Goal: Task Accomplishment & Management: Manage account settings

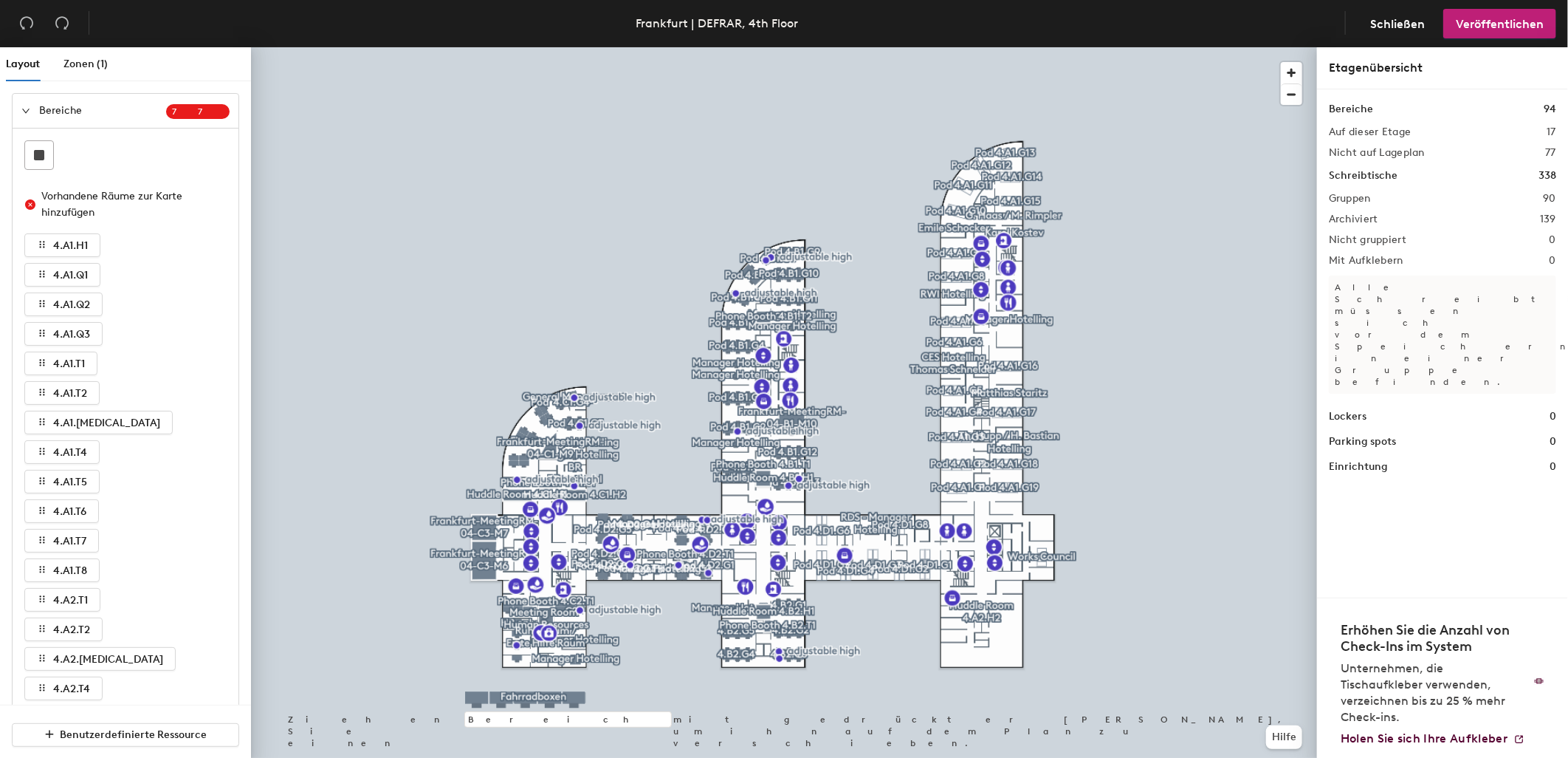
click at [1487, 477] on div "Bereiche 94 Auf dieser Etage 17 Nicht auf Lageplan 77 Schreibtische 338 Gruppen…" at bounding box center [1442, 344] width 251 height 508
click at [1112, 47] on div at bounding box center [784, 47] width 1066 height 0
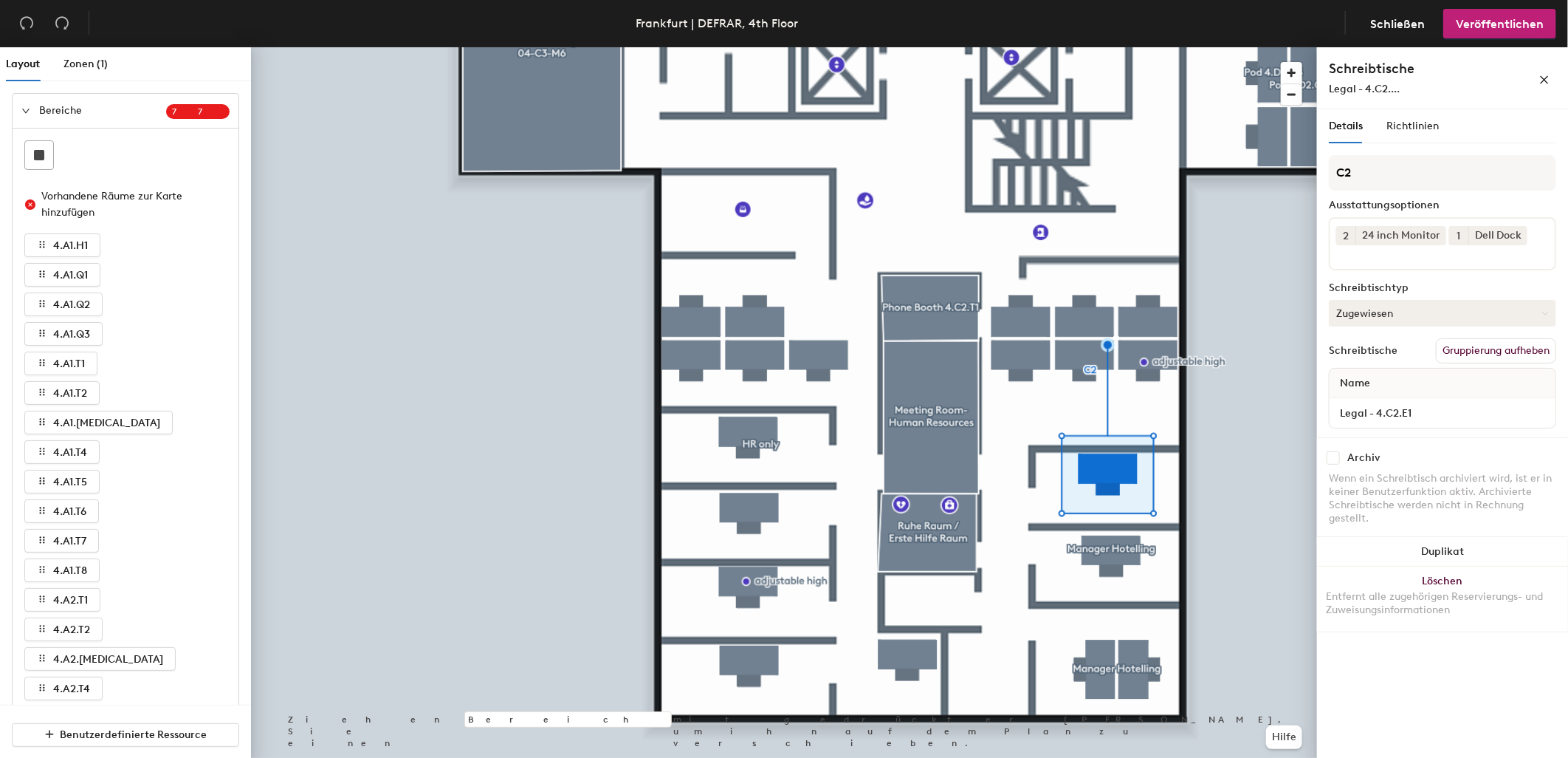
click at [1384, 307] on button "Zugewiesen" at bounding box center [1442, 313] width 227 height 27
click at [1385, 394] on div "Temporär reservierbar" at bounding box center [1403, 403] width 148 height 22
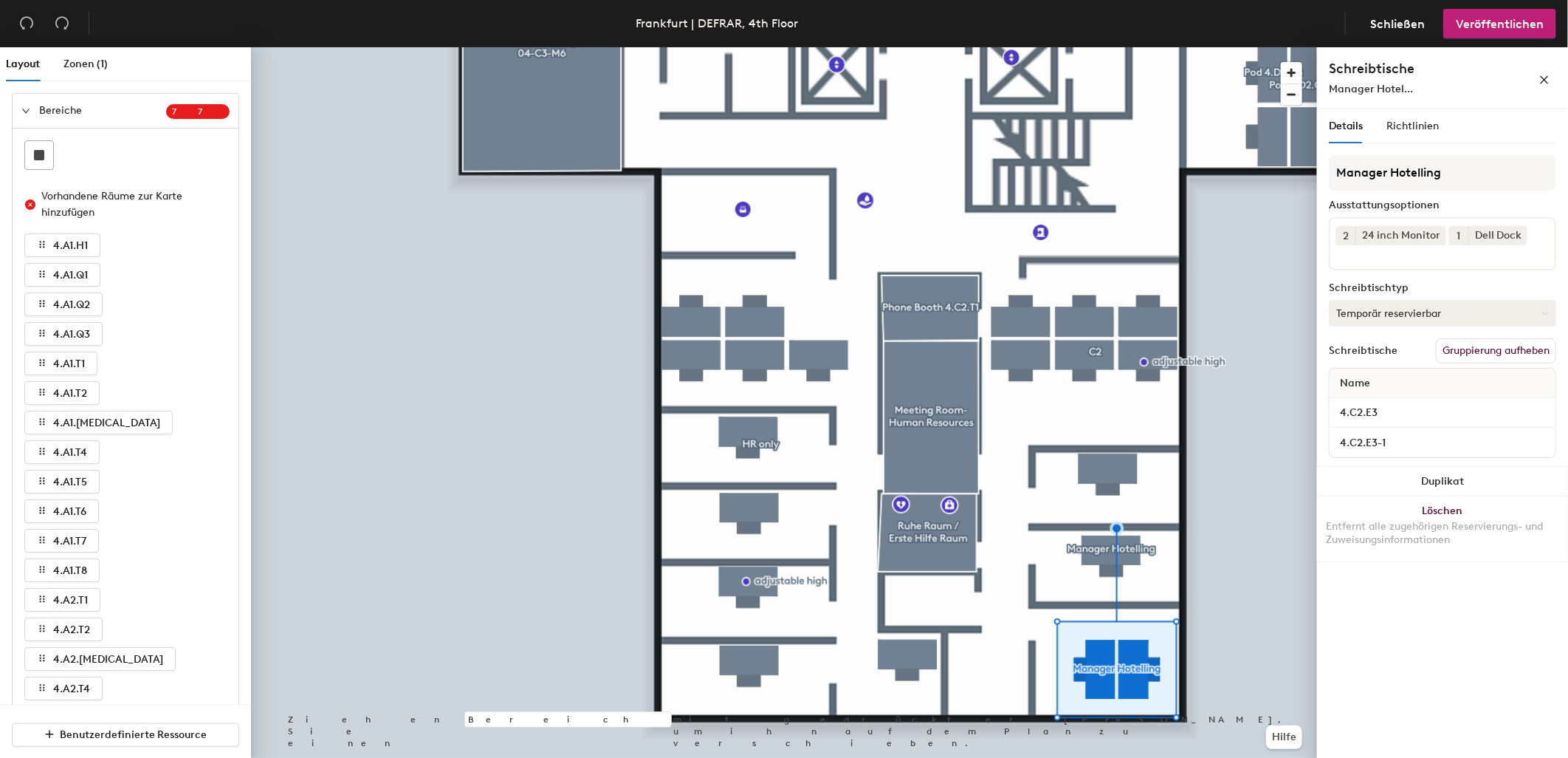
click at [1392, 318] on button "Temporär reservierbar" at bounding box center [1442, 313] width 227 height 27
click at [1384, 355] on div "Zugewiesen" at bounding box center [1403, 359] width 148 height 22
click at [1502, 19] on span "Veröffentlichen" at bounding box center [1500, 24] width 88 height 14
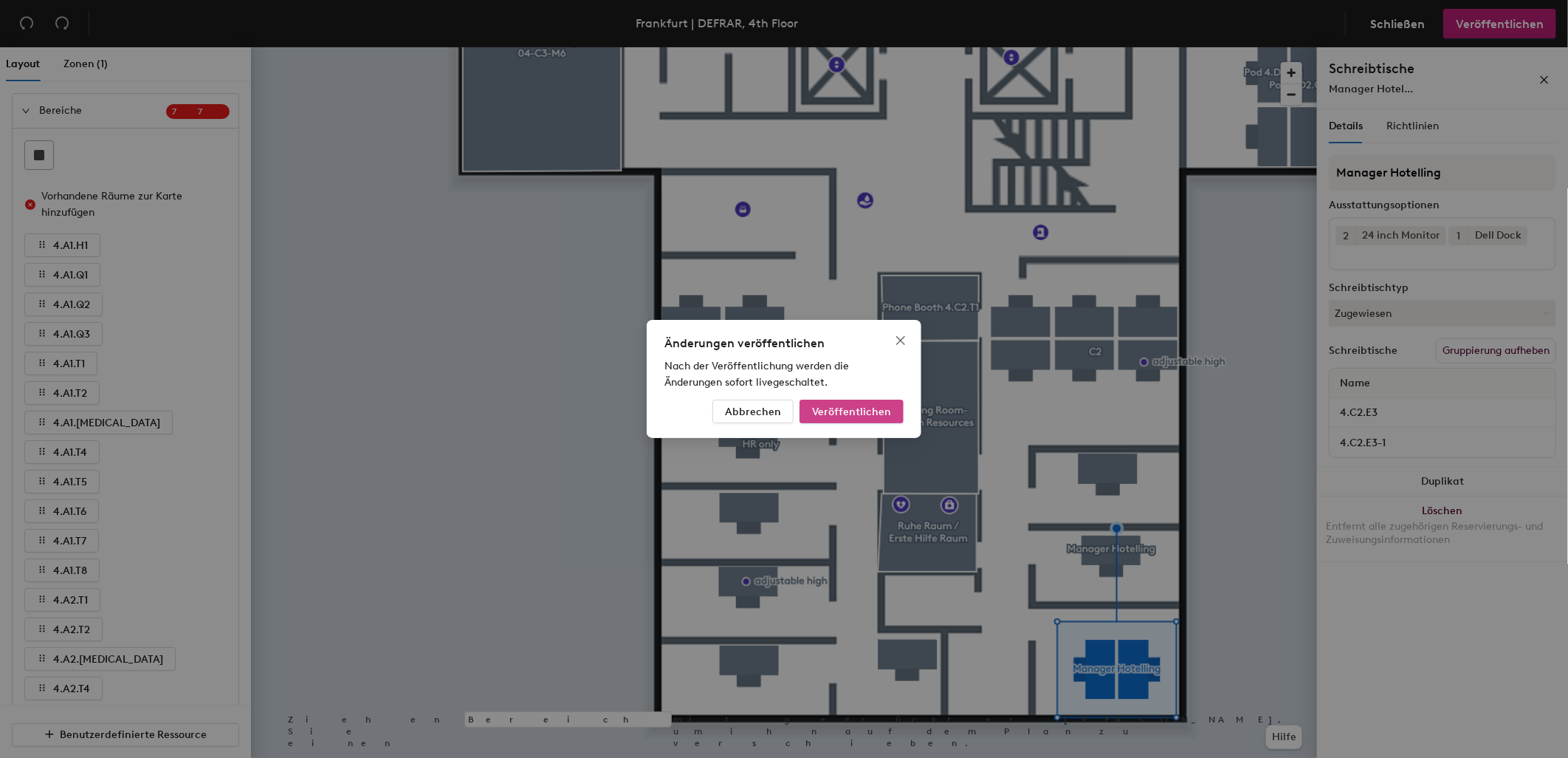
click at [855, 408] on span "Veröffentlichen" at bounding box center [852, 412] width 79 height 13
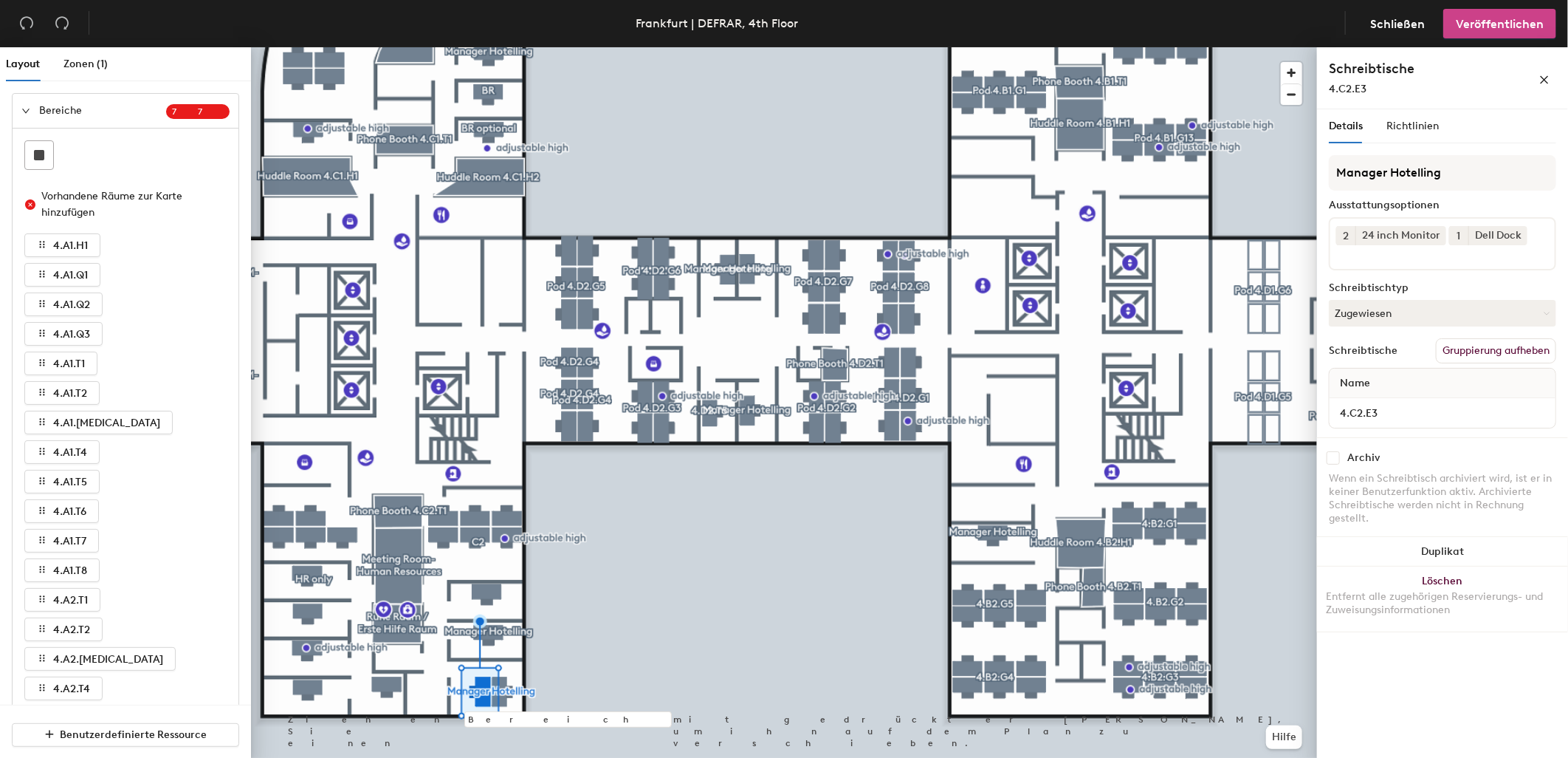
click at [1487, 28] on span "Veröffentlichen" at bounding box center [1500, 24] width 88 height 14
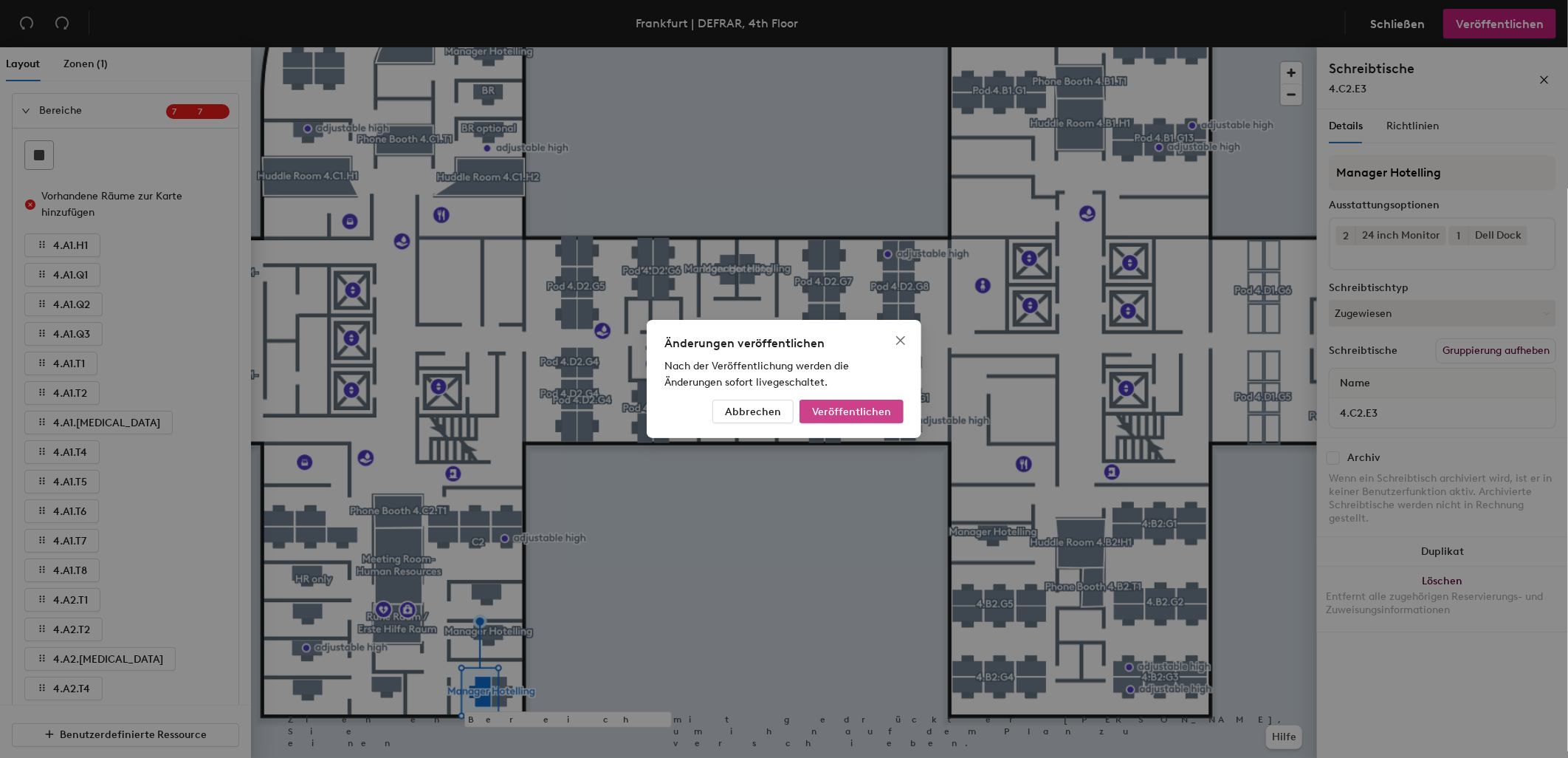
click at [870, 414] on span "Veröffentlichen" at bounding box center [852, 412] width 79 height 13
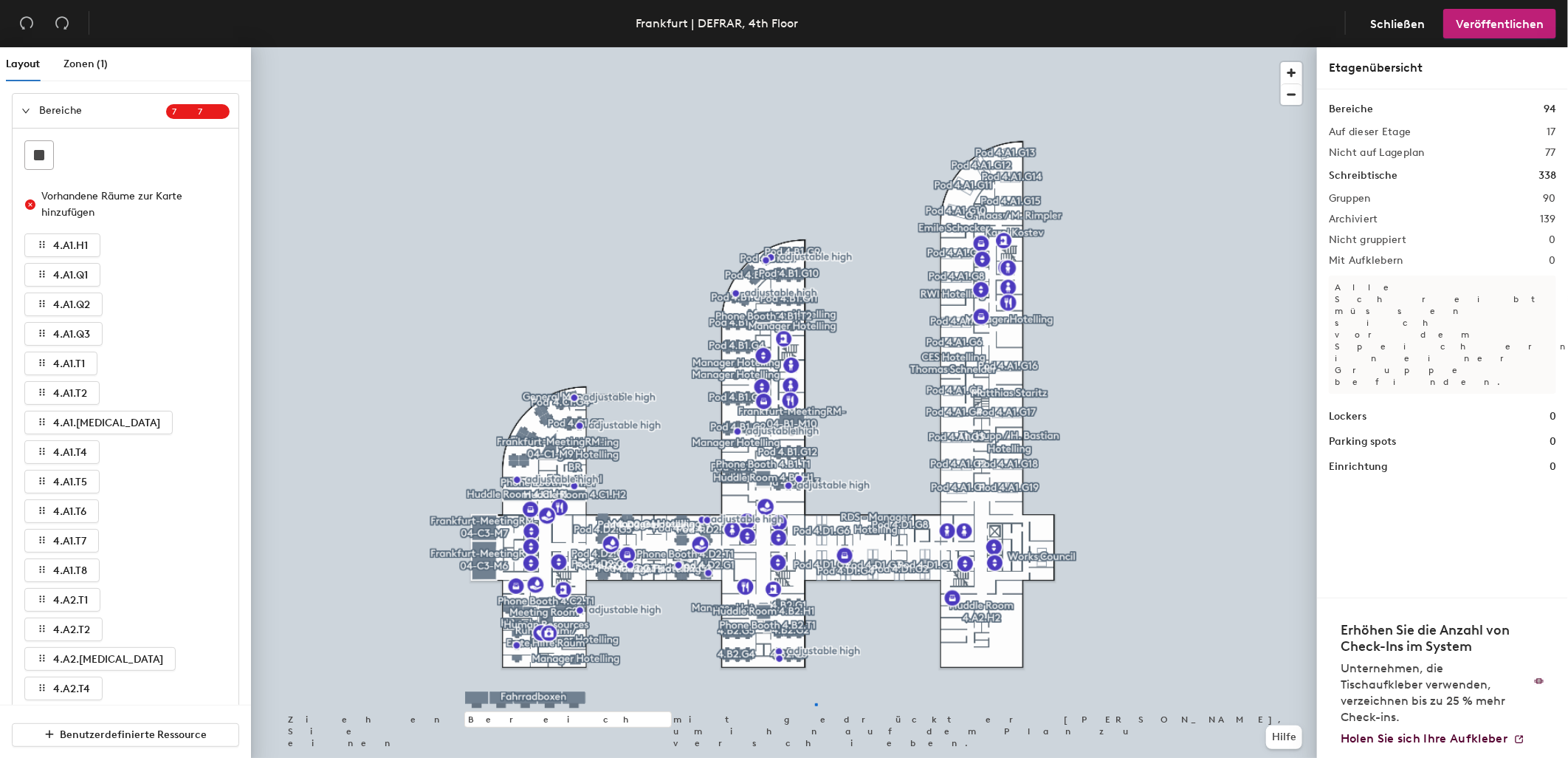
click at [815, 47] on div at bounding box center [784, 47] width 1066 height 0
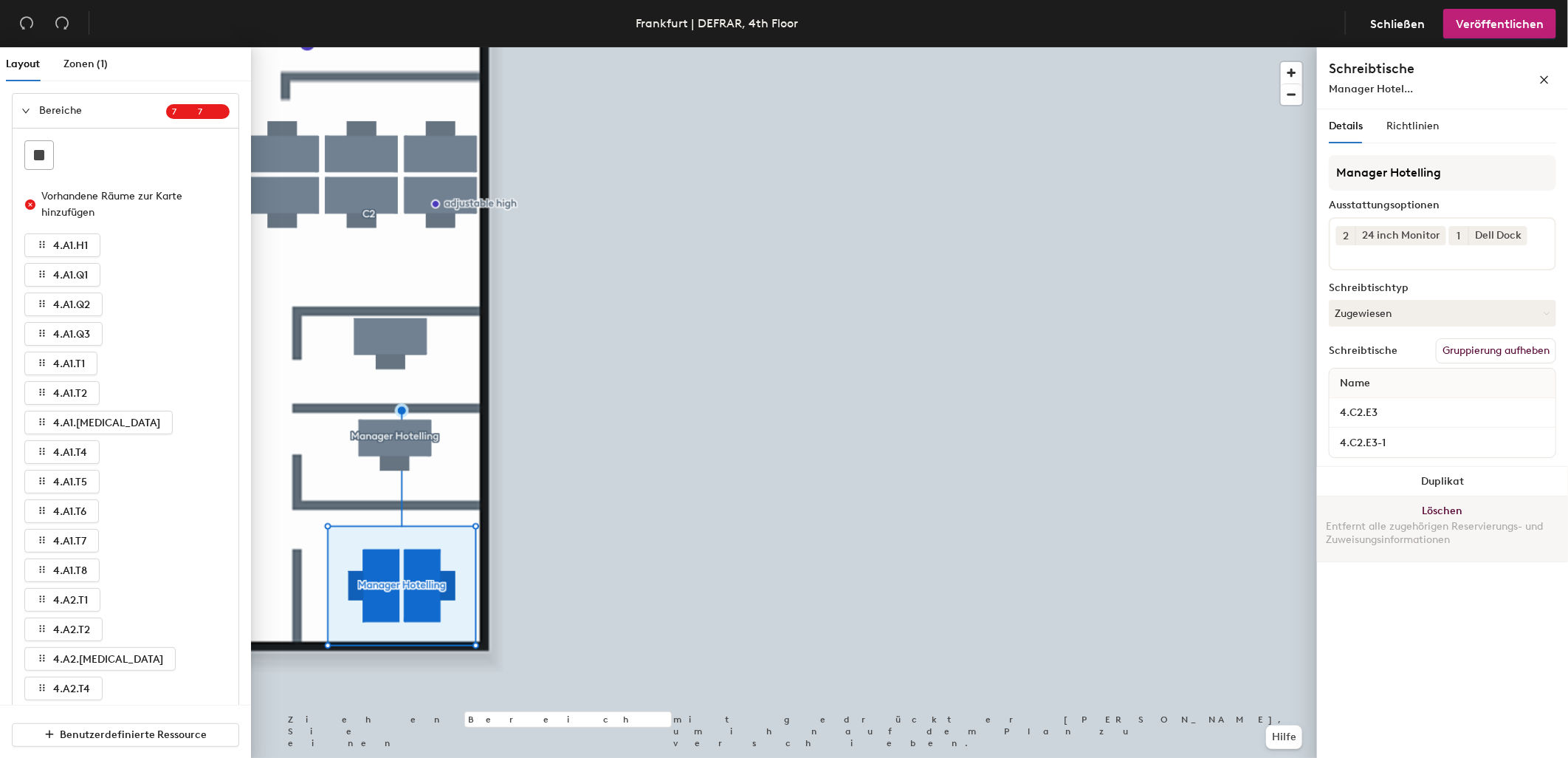
click at [1456, 507] on button "Löschen Entfernt alle zugehörigen Reservierungs- und Zuweisungsinformationen" at bounding box center [1442, 528] width 251 height 65
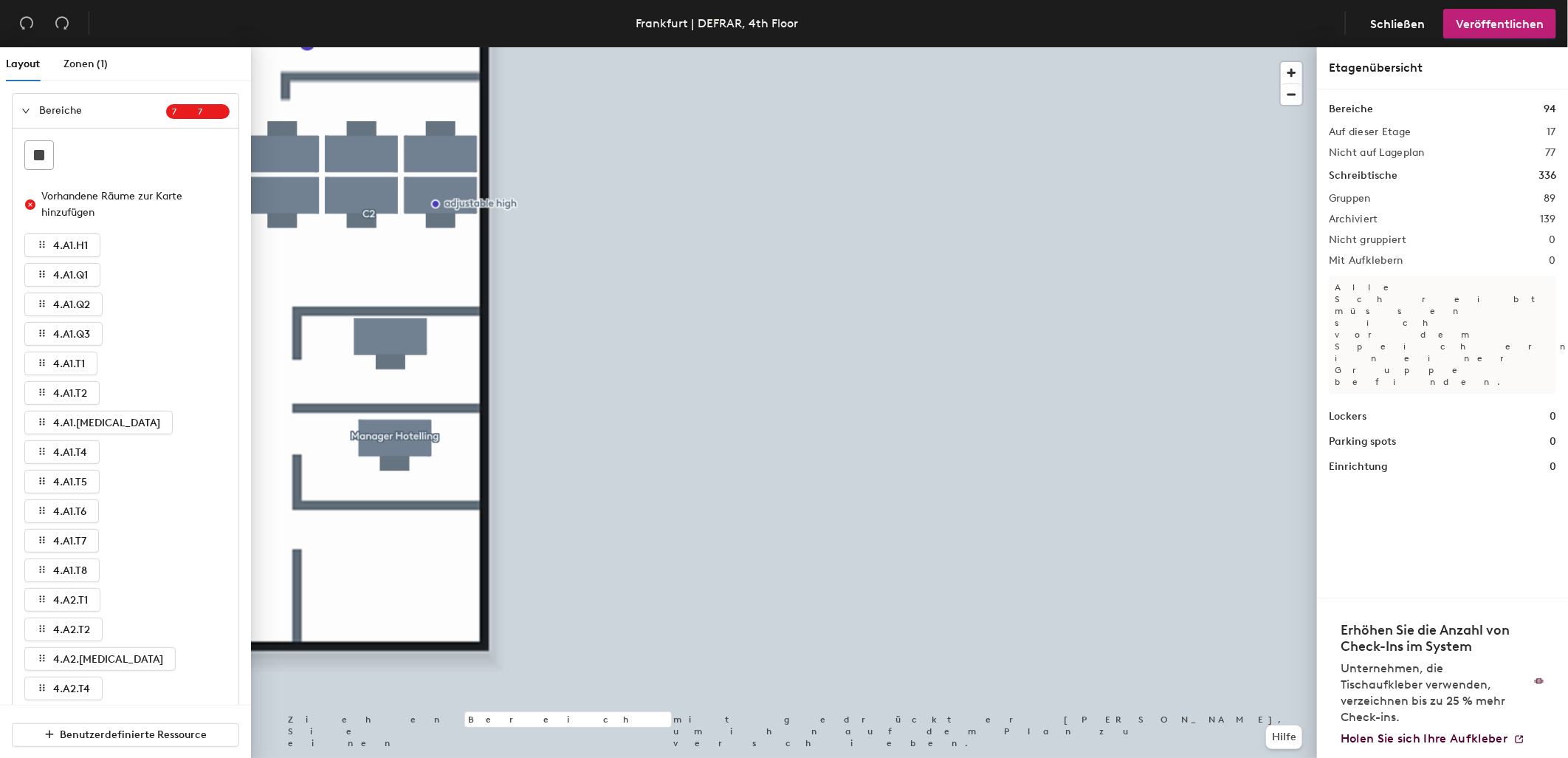
click at [30, 112] on div at bounding box center [30, 111] width 18 height 16
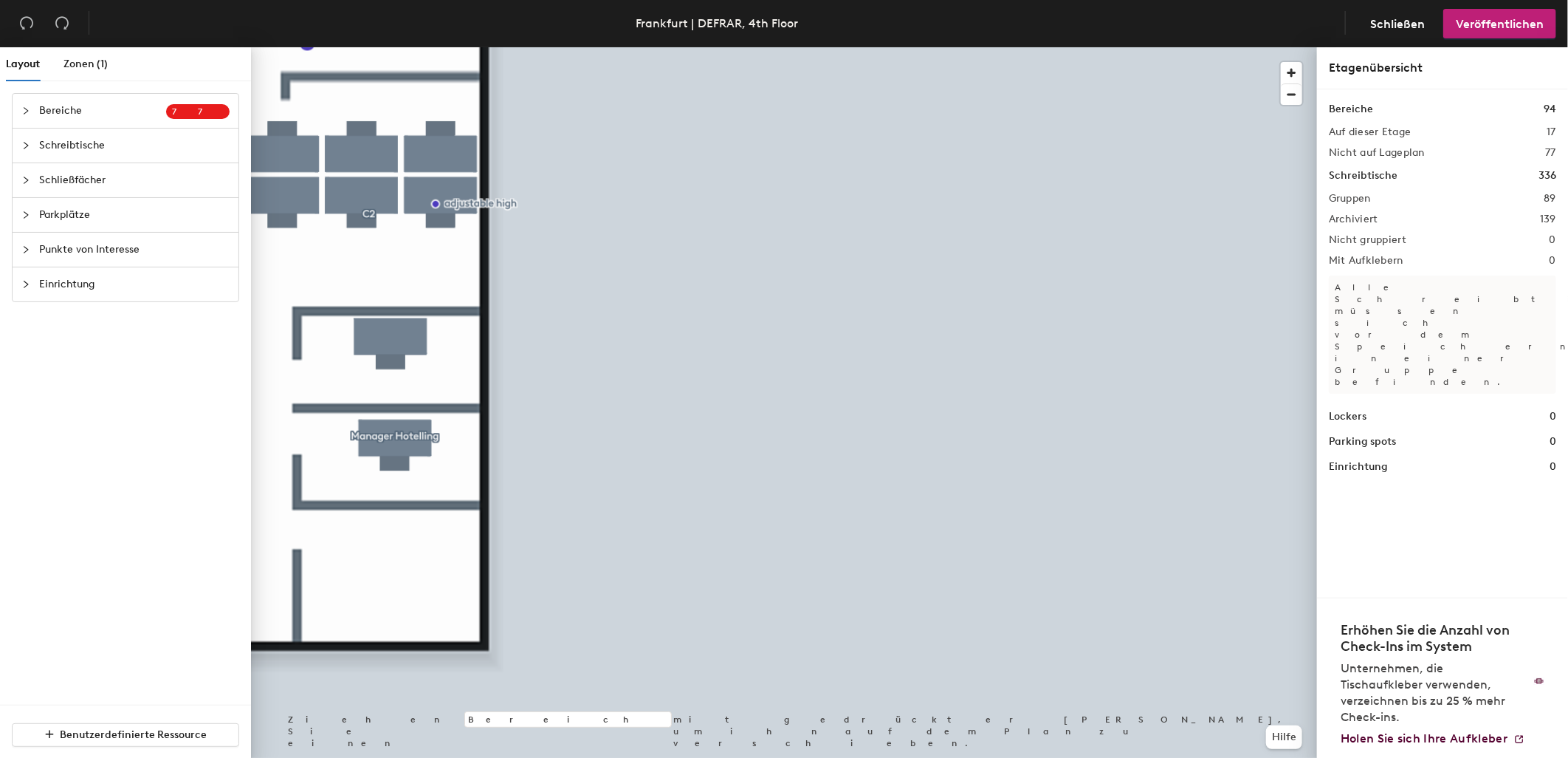
click at [30, 142] on div at bounding box center [30, 145] width 18 height 16
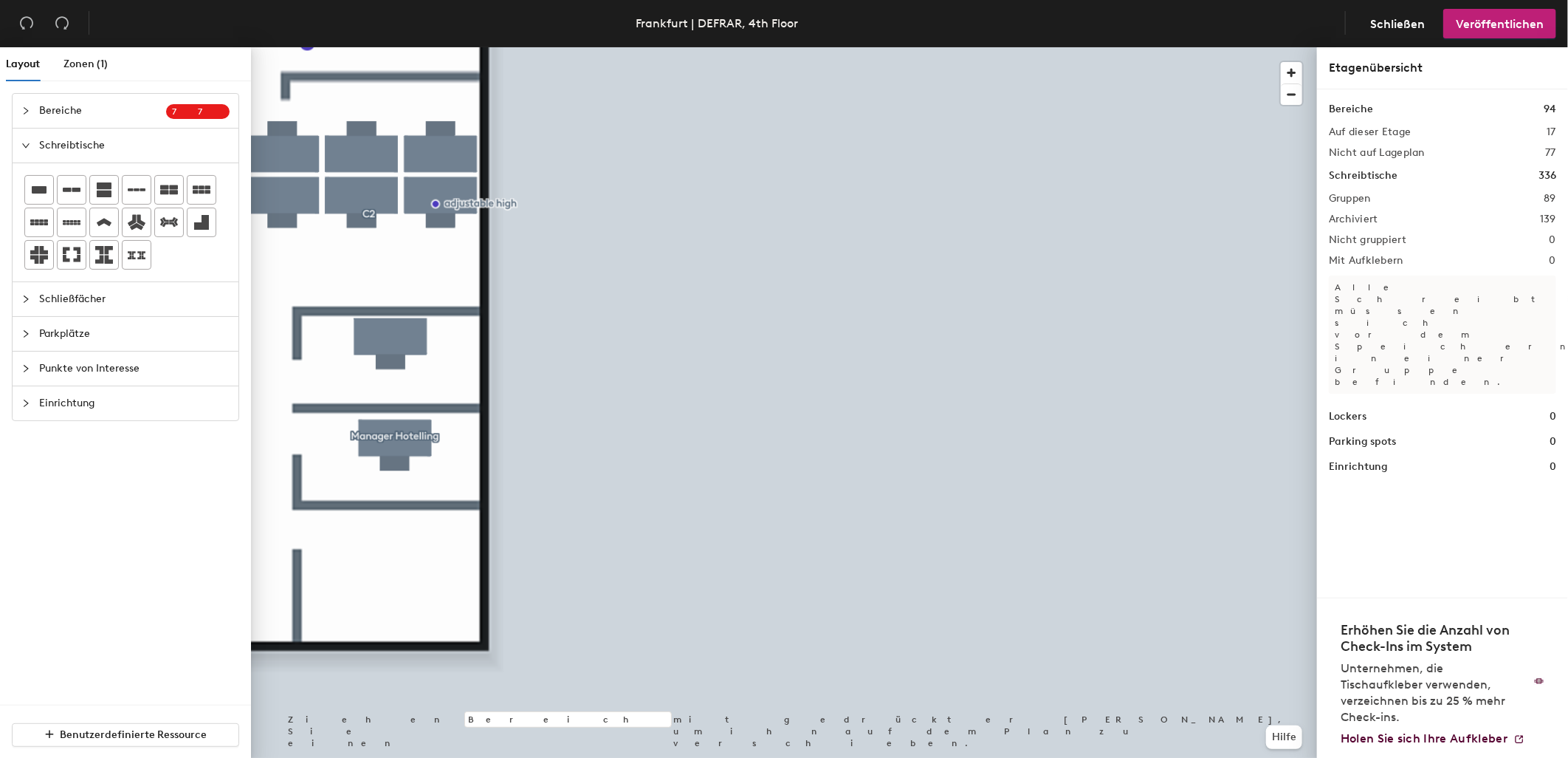
click at [395, 580] on div "Layout Zonen (1) Bereiche 7 7 Vorhandene Räume zur Karte hinzufügen 4.A1.H1 4.A…" at bounding box center [784, 406] width 1568 height 717
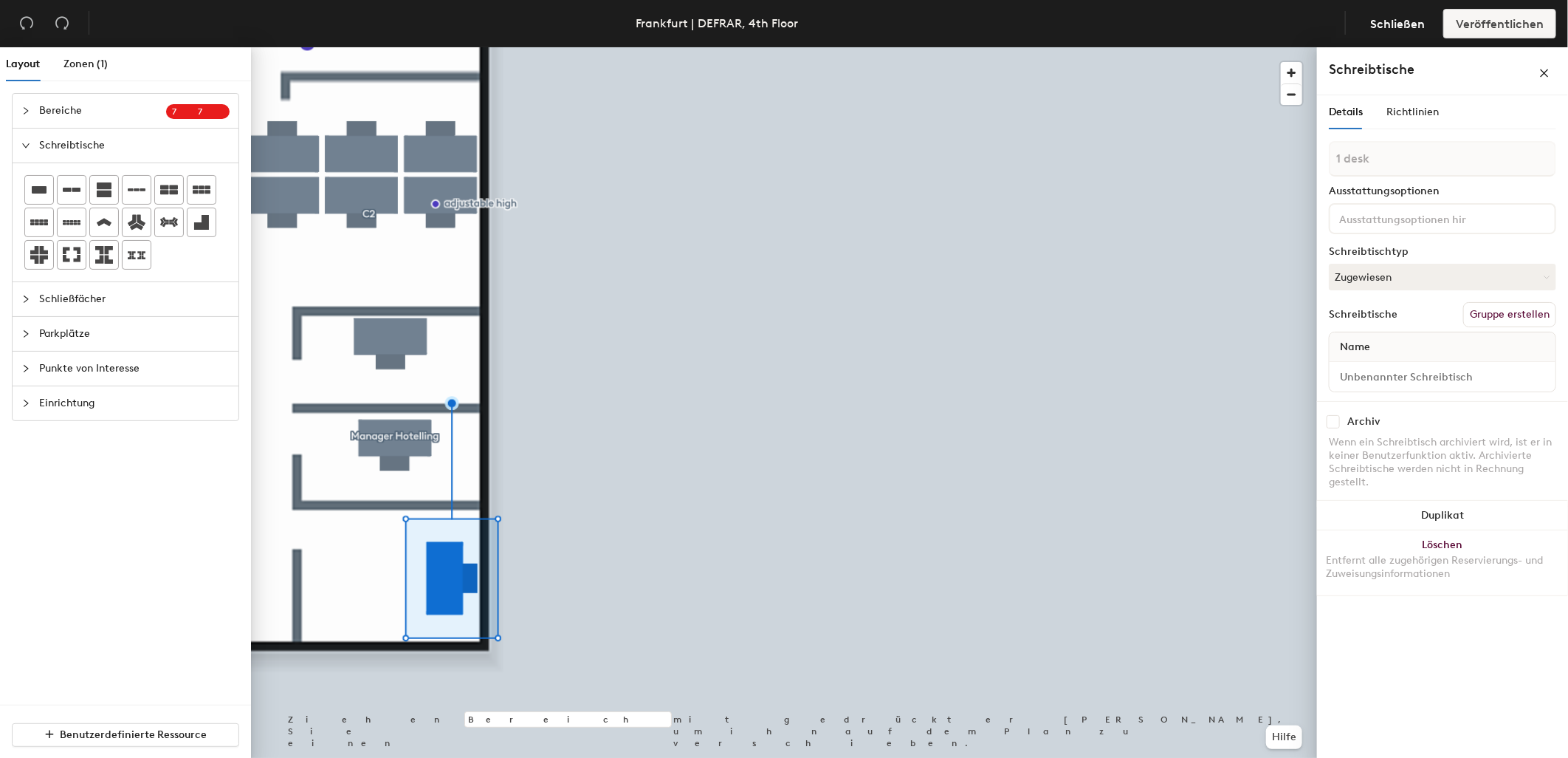
click at [1533, 313] on button "Gruppe erstellen" at bounding box center [1509, 314] width 93 height 25
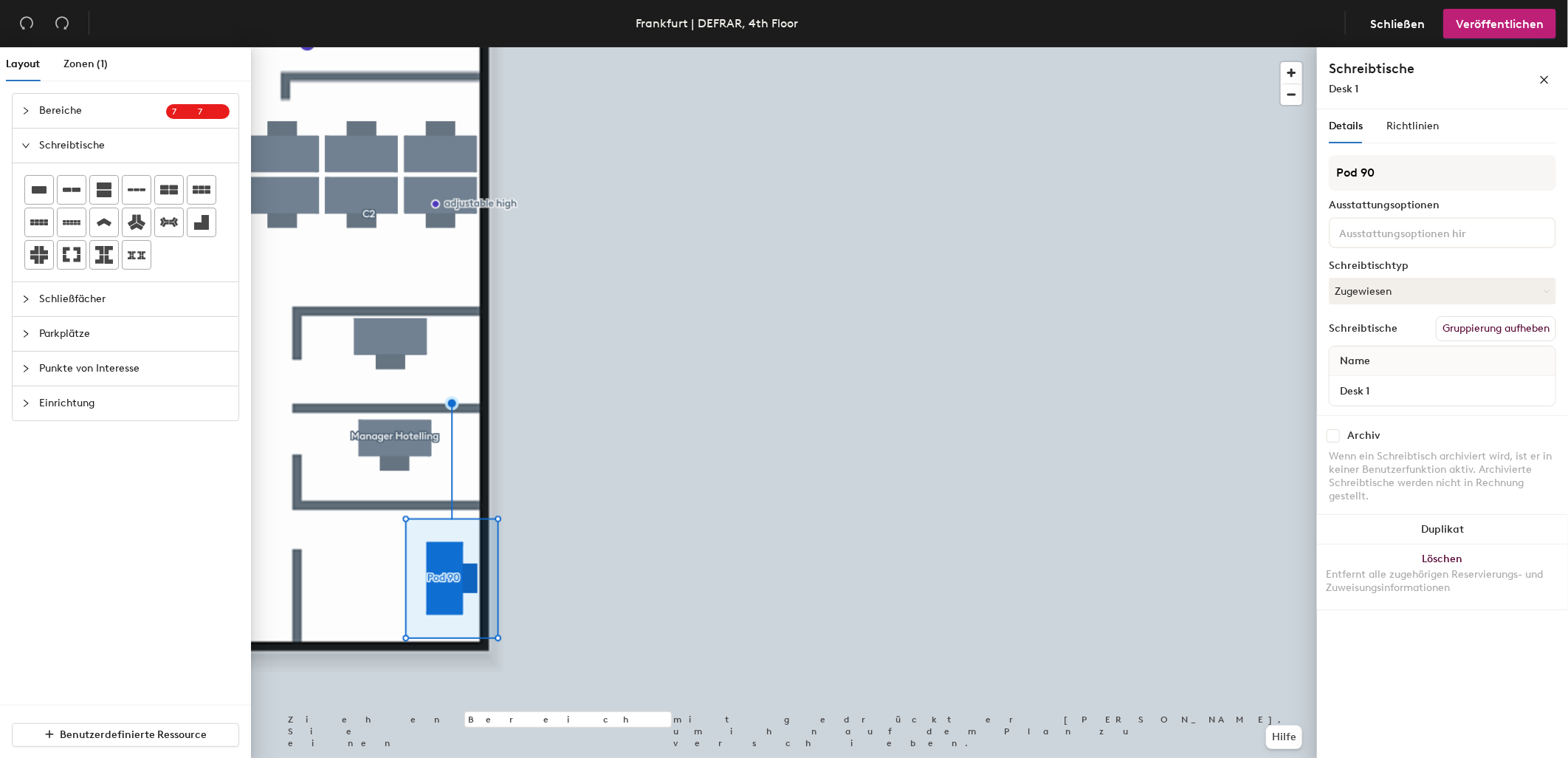
click at [1274, 171] on div "Layout Zonen (1) Bereiche 7 7 Vorhandene Räume zur Karte hinzufügen 4.A1.H1 4.A…" at bounding box center [784, 406] width 1568 height 717
type input "F"
type input "H"
type input "Manager Hotelling"
click at [1514, 15] on button "Veröffentlichen" at bounding box center [1499, 23] width 113 height 29
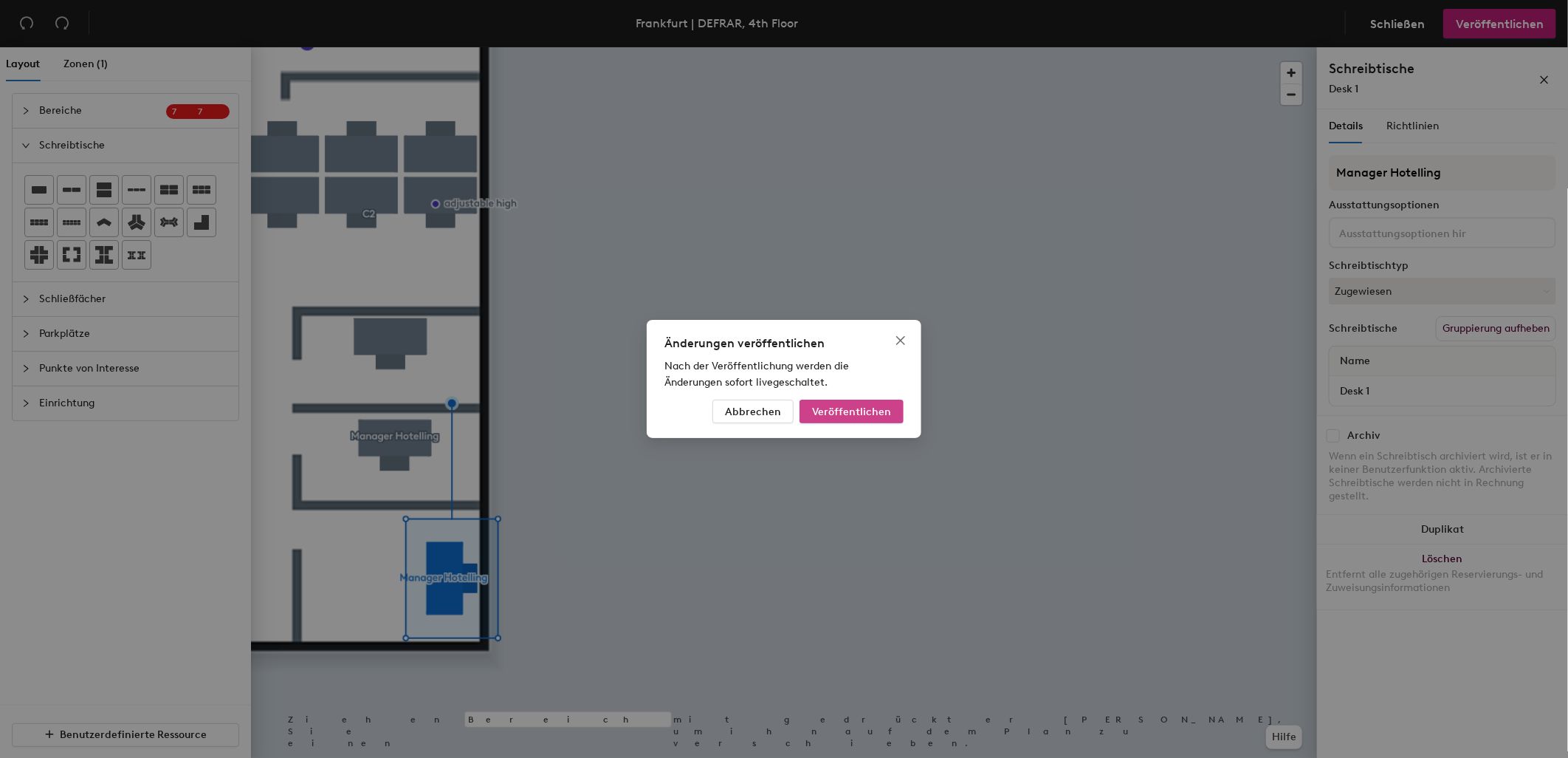
click at [851, 417] on span "Veröffentlichen" at bounding box center [852, 412] width 79 height 13
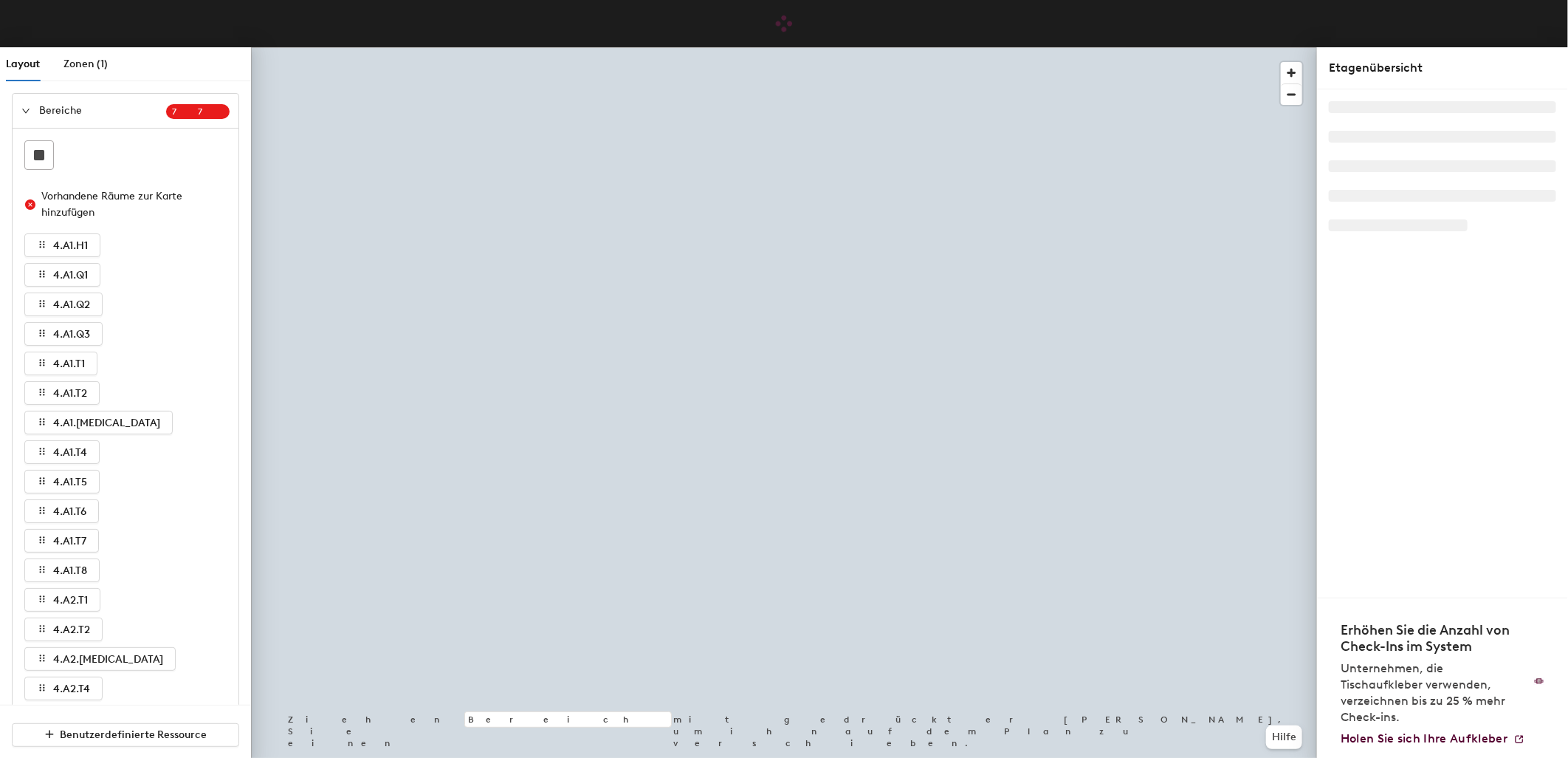
click at [23, 111] on icon "expanded" at bounding box center [26, 111] width 9 height 9
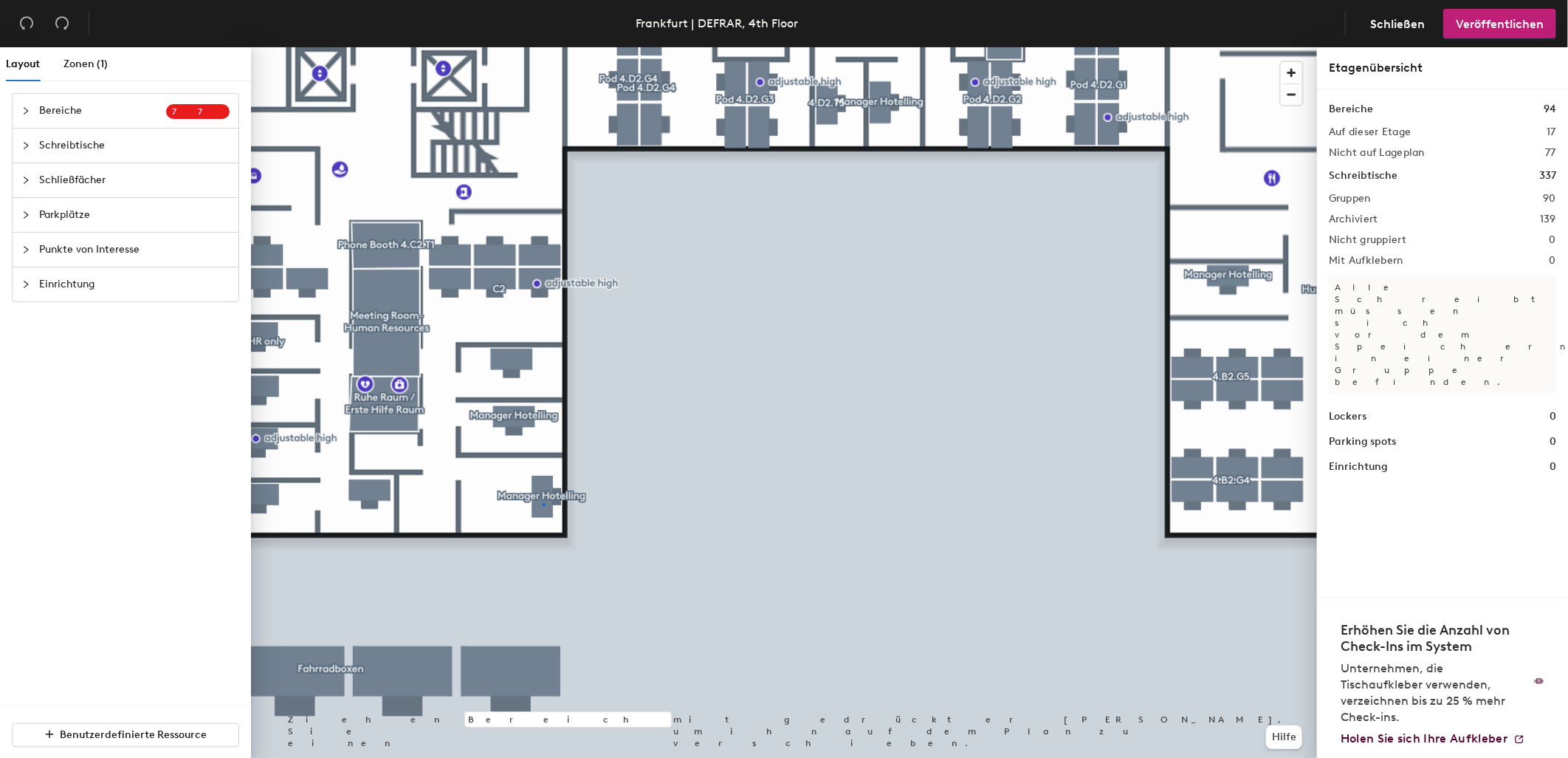
click at [544, 47] on div at bounding box center [784, 47] width 1066 height 0
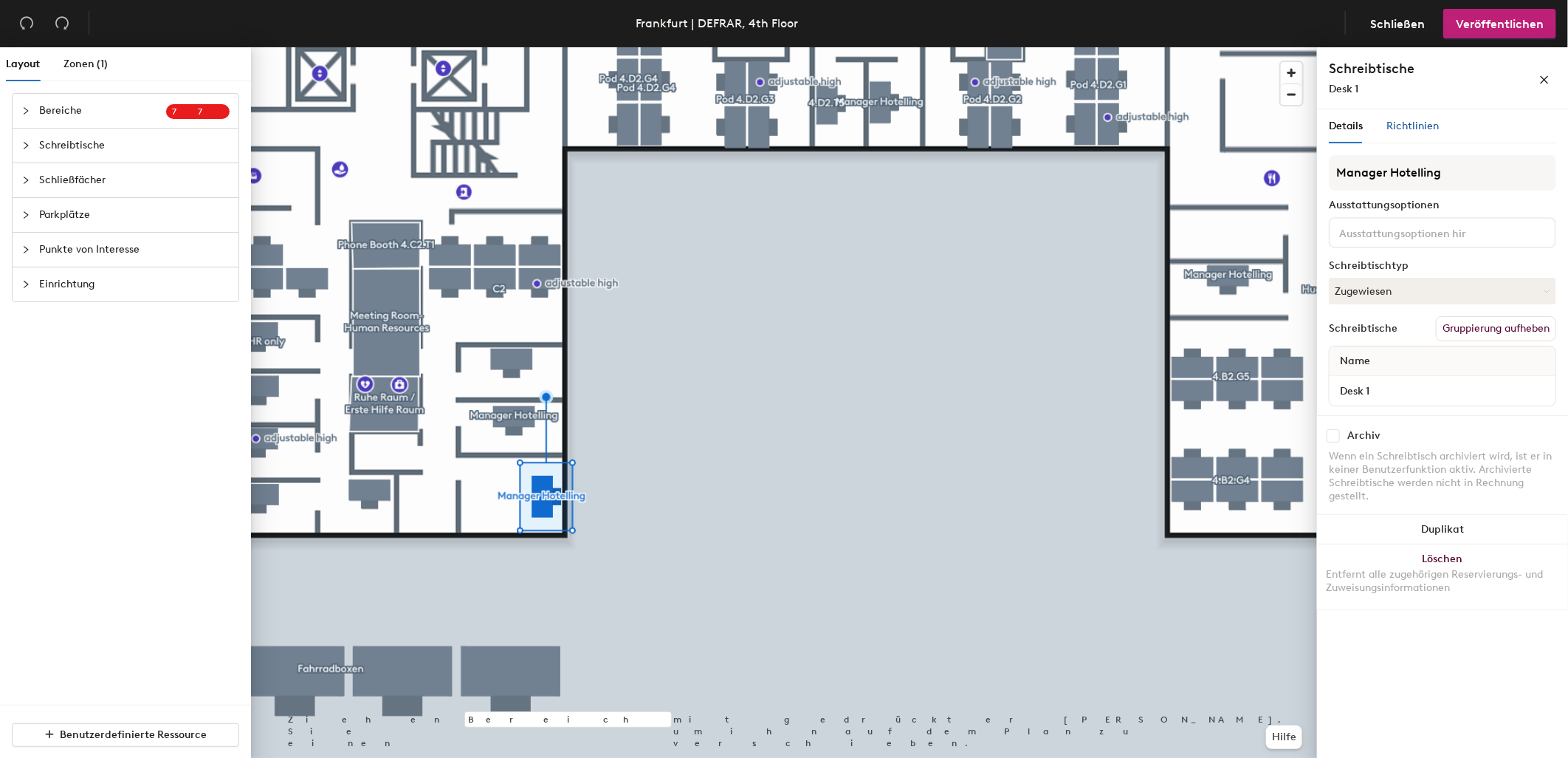
click at [1420, 123] on span "Richtlinien" at bounding box center [1412, 126] width 53 height 13
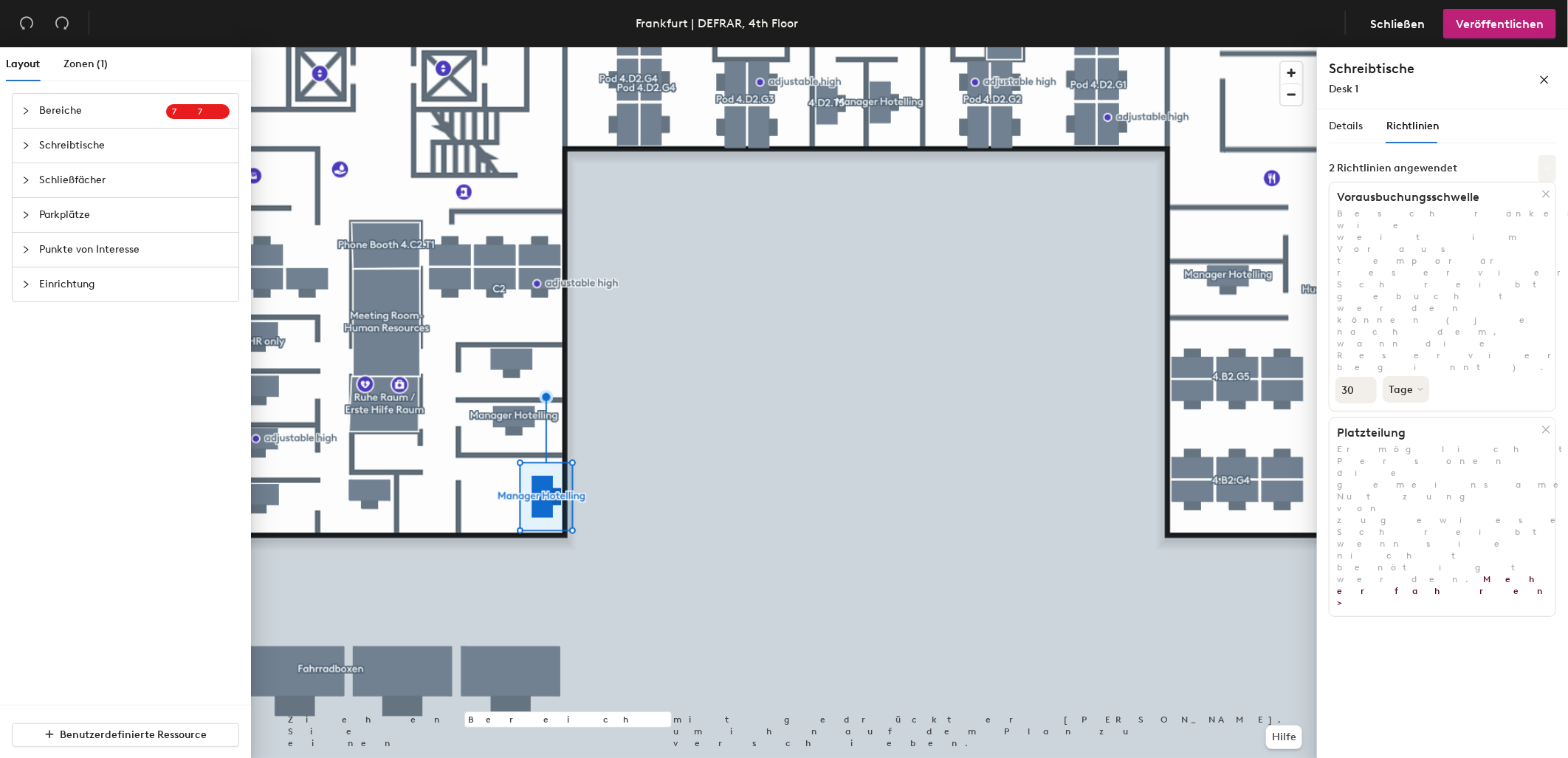
click at [1551, 165] on icon at bounding box center [1547, 168] width 8 height 8
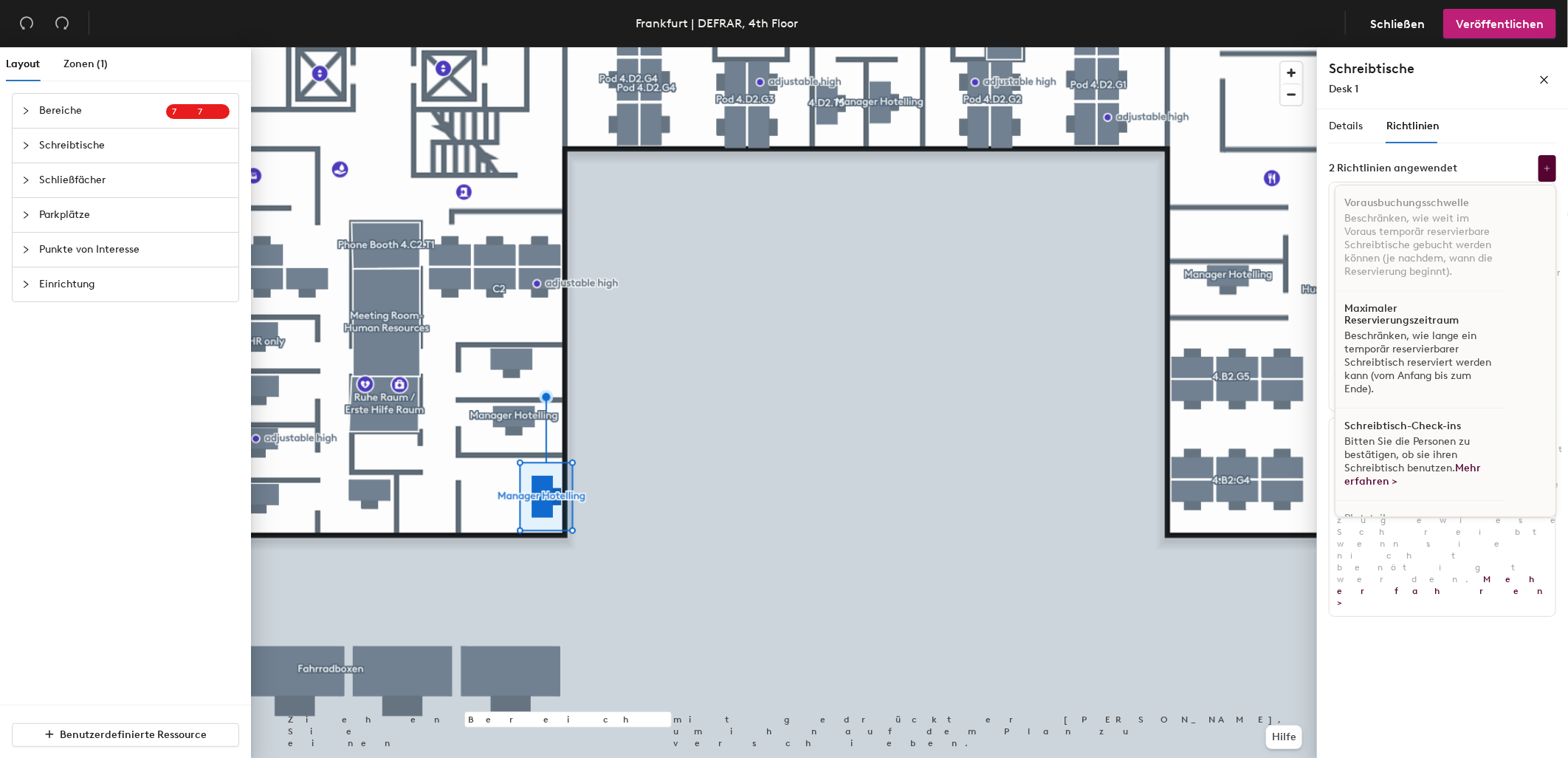
click at [1444, 366] on p "Beschränken, wie lange ein temporär reservierbarer Schreibtisch reserviert werd…" at bounding box center [1420, 362] width 152 height 66
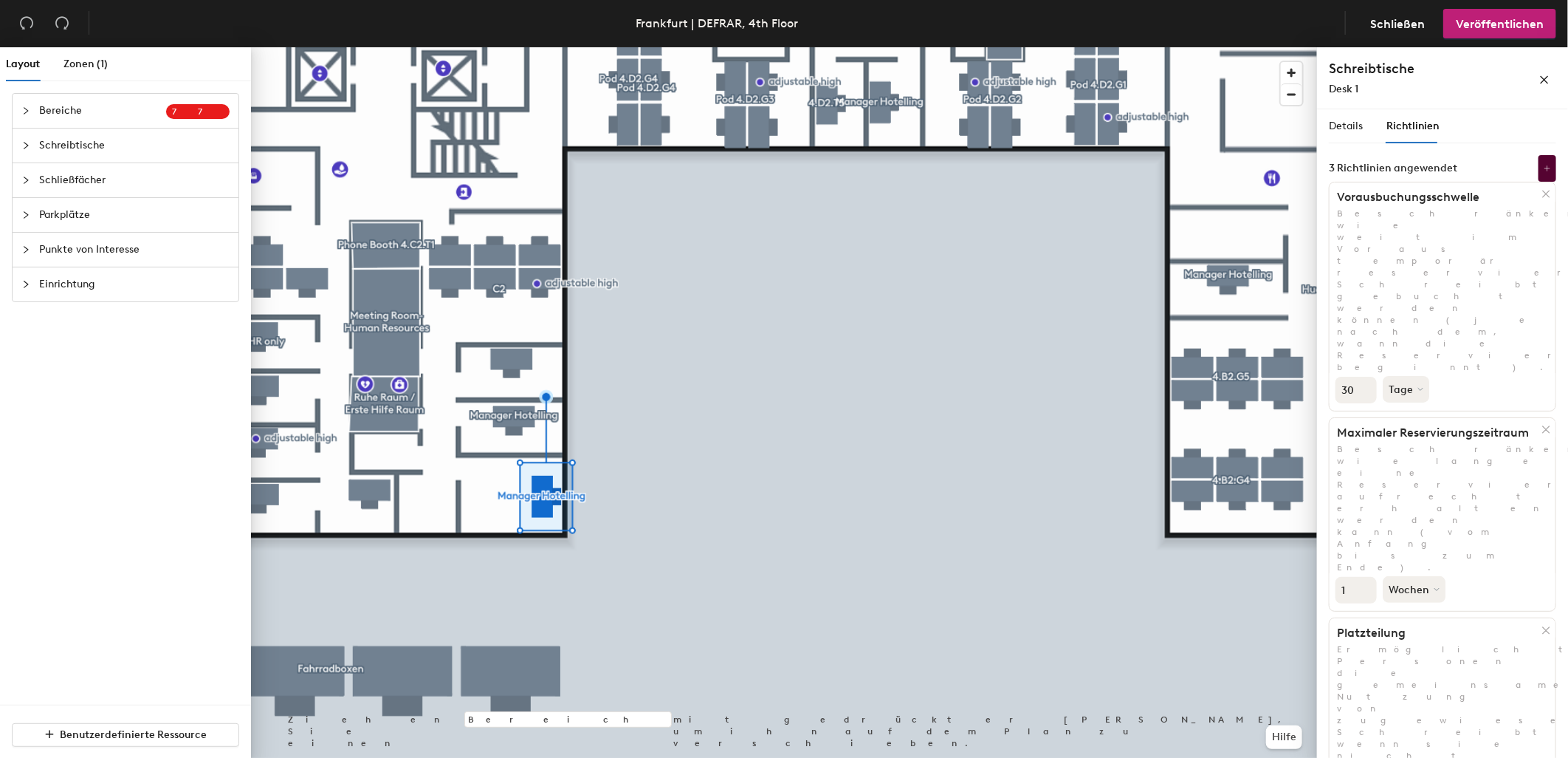
click at [1544, 424] on icon at bounding box center [1546, 429] width 11 height 11
click at [1507, 222] on p "Beschränken, wie weit im Voraus temporär reservierbare Schreibtische gebucht we…" at bounding box center [1443, 290] width 226 height 166
click at [1445, 443] on p "Ermöglicht Personen die gemeinsame Nutzung von zugewiesenen Schreibtischen, wen…" at bounding box center [1443, 526] width 226 height 166
click at [1358, 123] on span "Details" at bounding box center [1345, 126] width 34 height 13
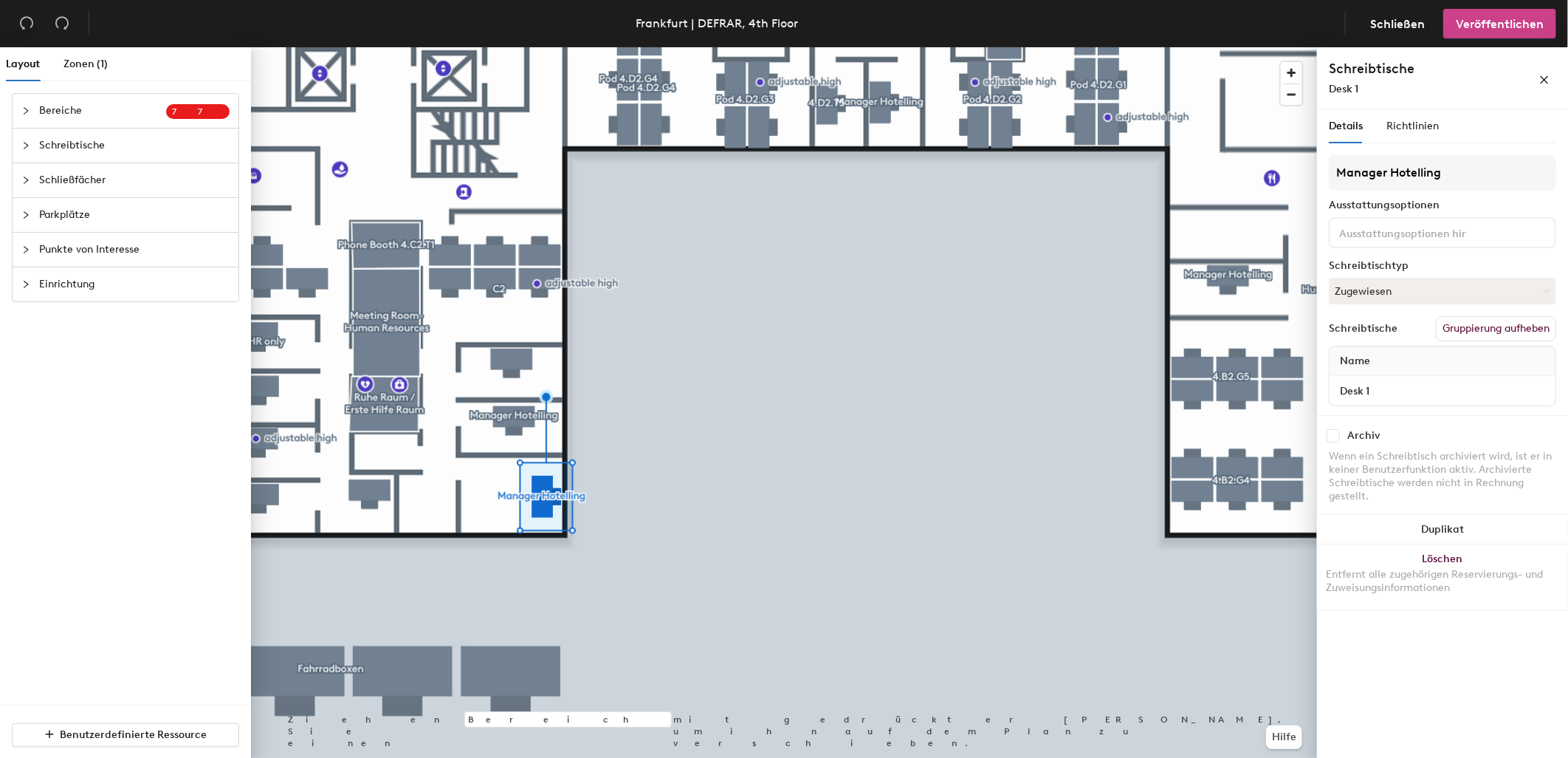
click at [1493, 29] on span "Veröffentlichen" at bounding box center [1500, 24] width 88 height 14
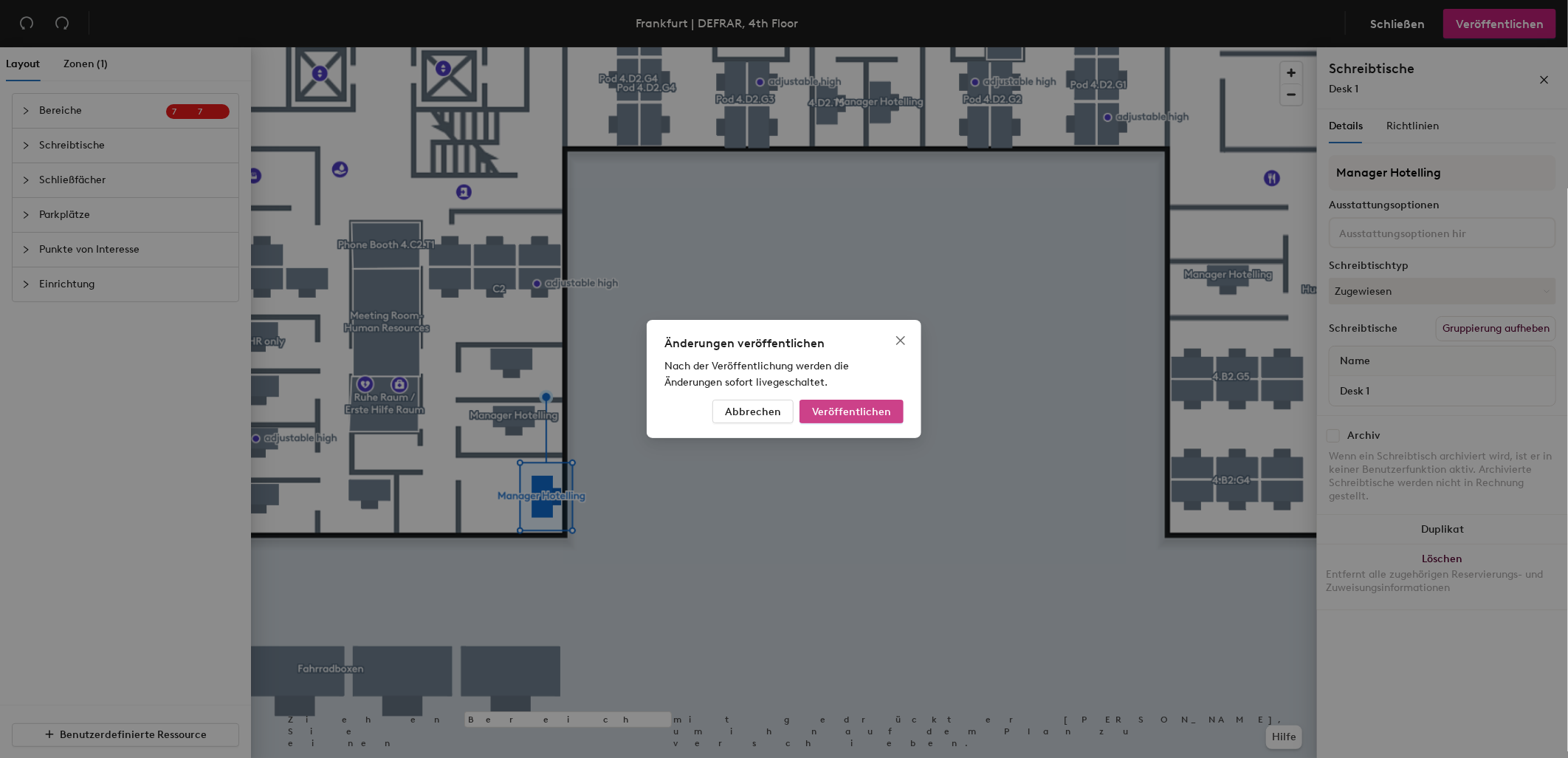
click at [885, 407] on span "Veröffentlichen" at bounding box center [852, 412] width 79 height 13
